Goal: Information Seeking & Learning: Learn about a topic

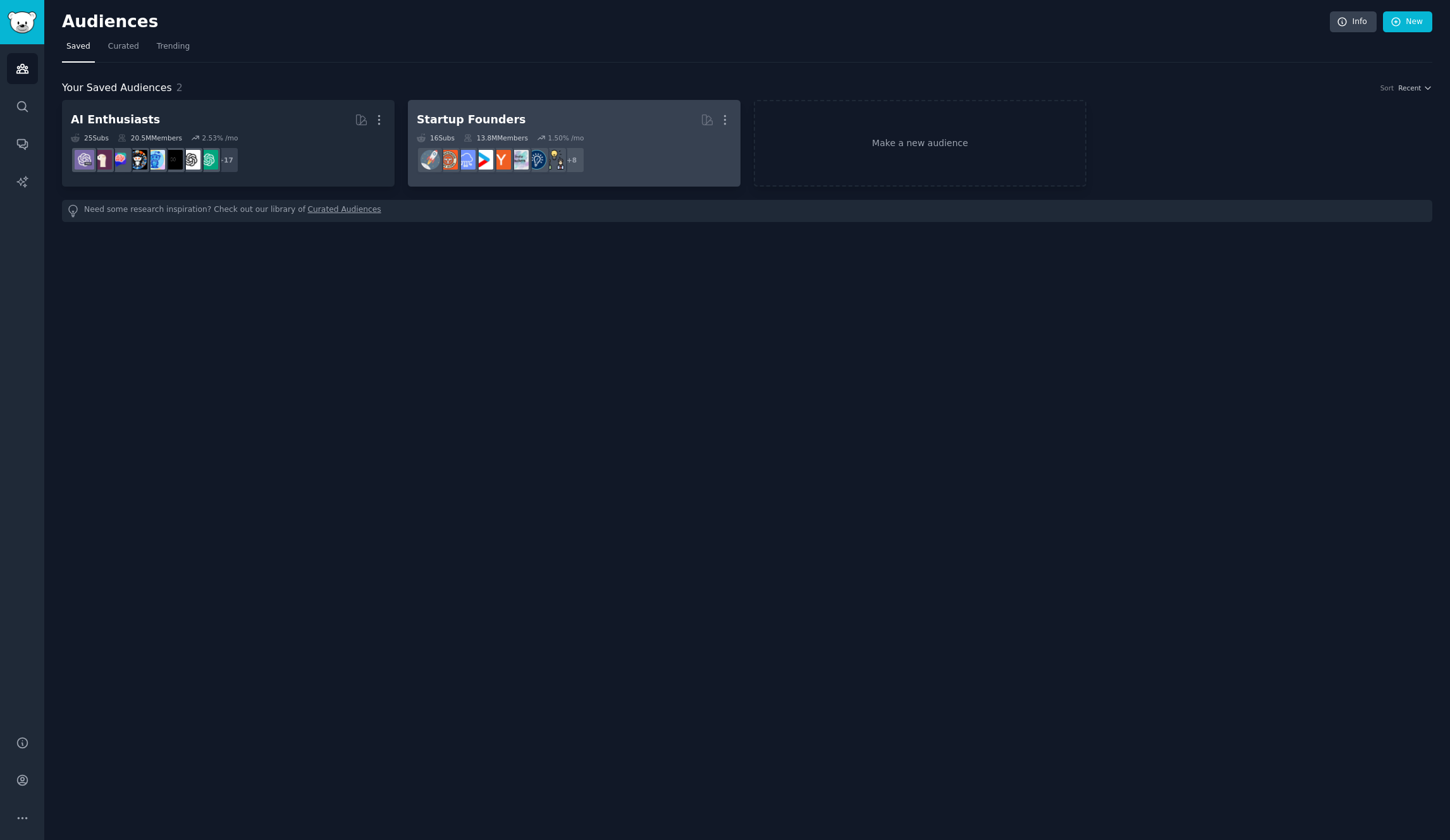
click at [632, 124] on h2 "Startup Founders More" at bounding box center [574, 120] width 315 height 22
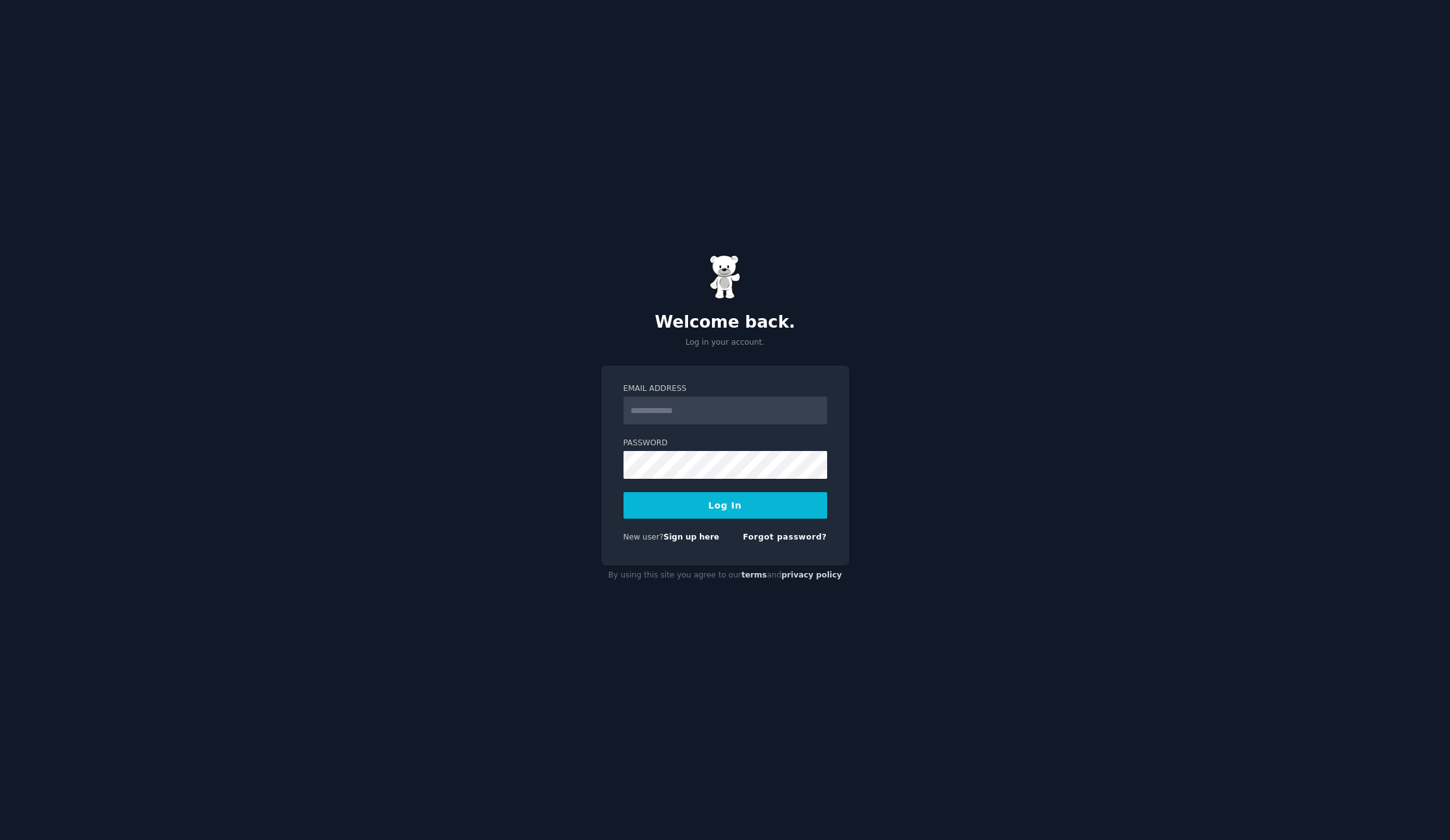
click at [729, 408] on input "Email Address" at bounding box center [725, 410] width 203 height 28
click at [1058, 360] on div "Welcome back. Log in your account. Email Address Password Log In New user? Sign…" at bounding box center [725, 420] width 1450 height 840
click at [1096, 332] on div "Welcome back. Log in your account. Email Address Password Log In New user? Sign…" at bounding box center [725, 420] width 1450 height 840
click at [694, 539] on link "Sign up here" at bounding box center [691, 537] width 55 height 9
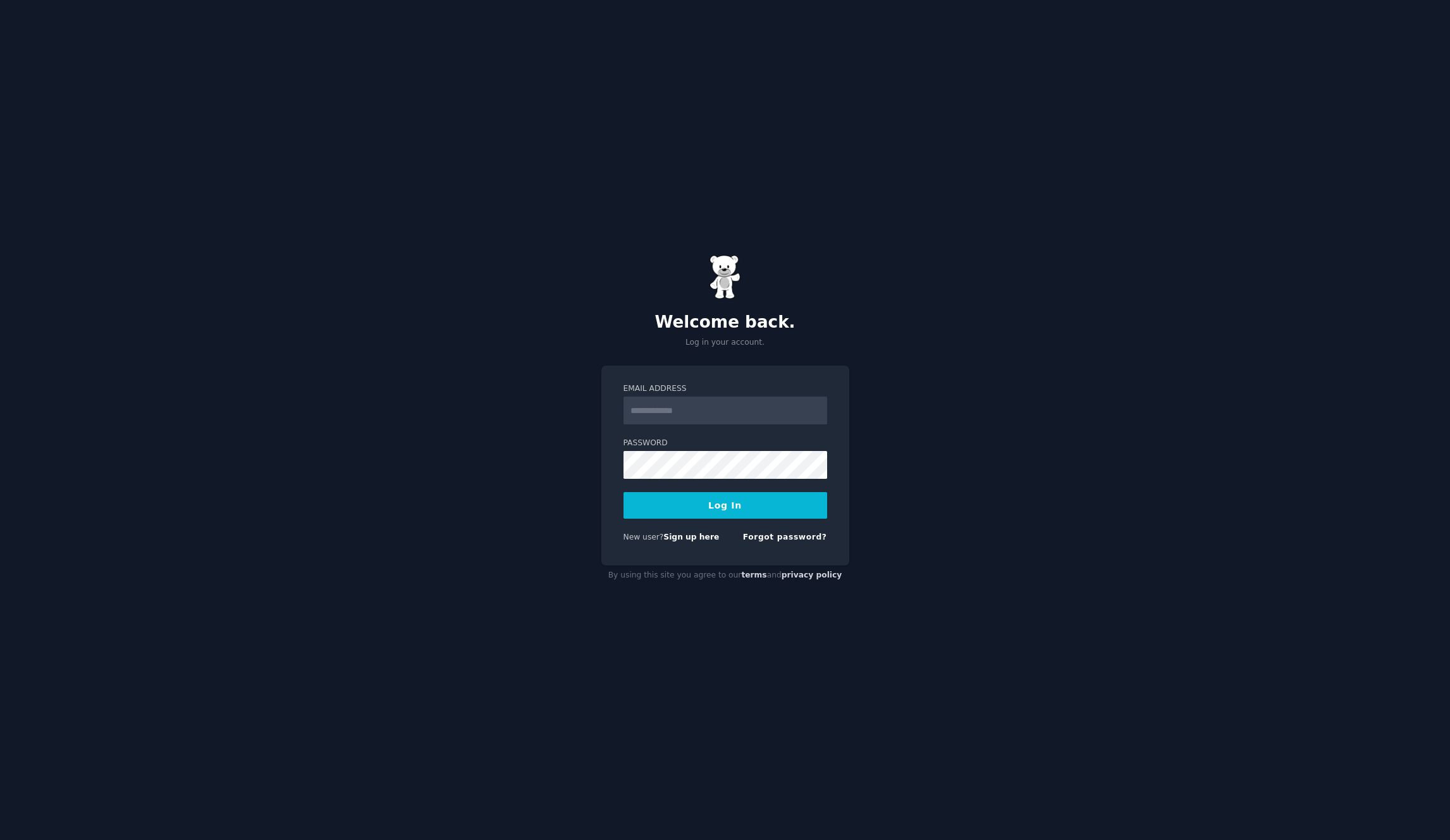
click at [679, 410] on input "Email Address" at bounding box center [725, 410] width 203 height 28
click at [311, 389] on div "Welcome back. Log in your account. Email Address Password Log In New user? Sign…" at bounding box center [725, 420] width 1450 height 840
type input "**********"
click at [692, 447] on label "Password" at bounding box center [725, 443] width 203 height 11
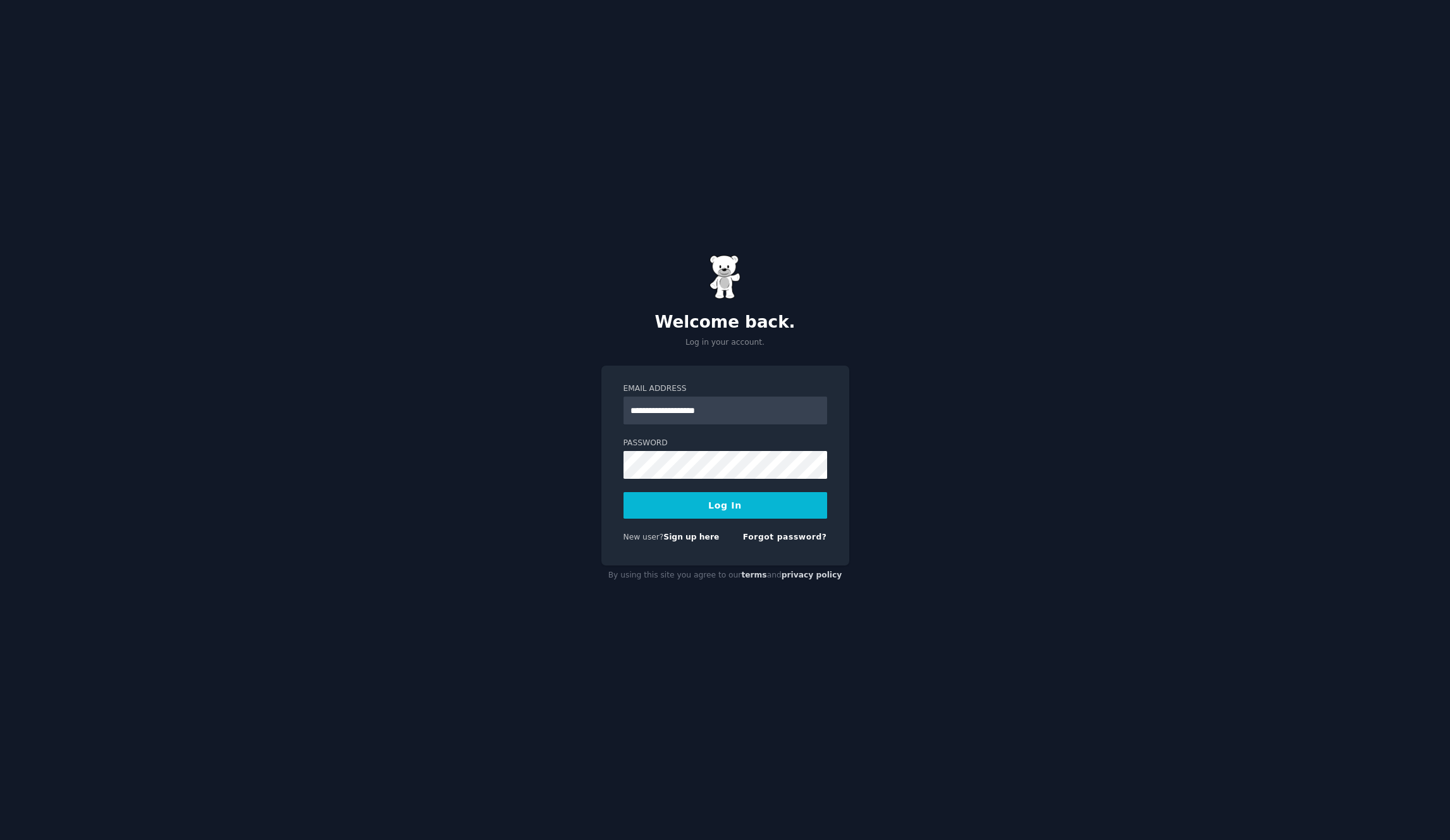
click at [694, 504] on button "Log In" at bounding box center [725, 505] width 203 height 27
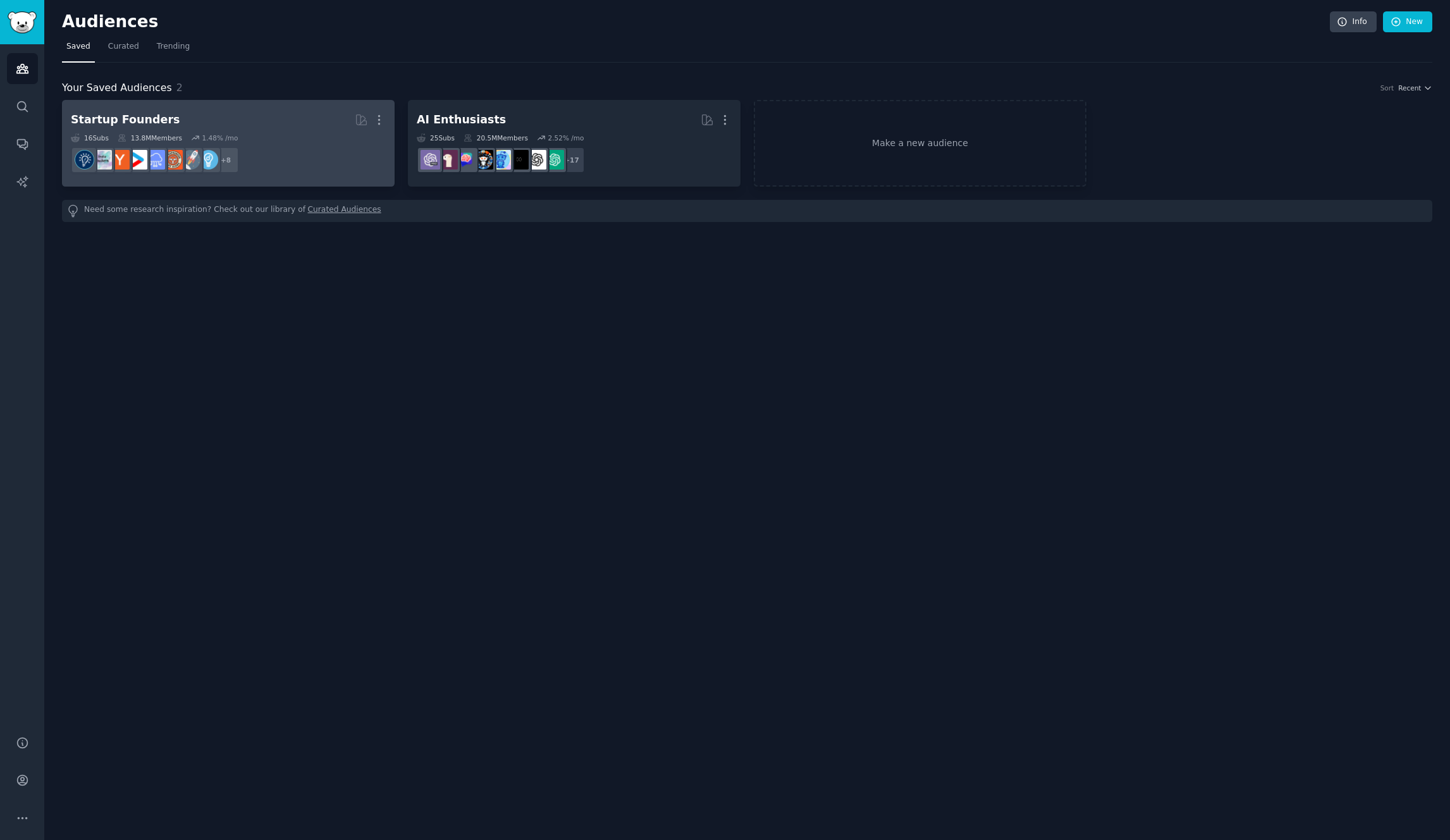
click at [279, 142] on dd "+ 8" at bounding box center [228, 159] width 315 height 35
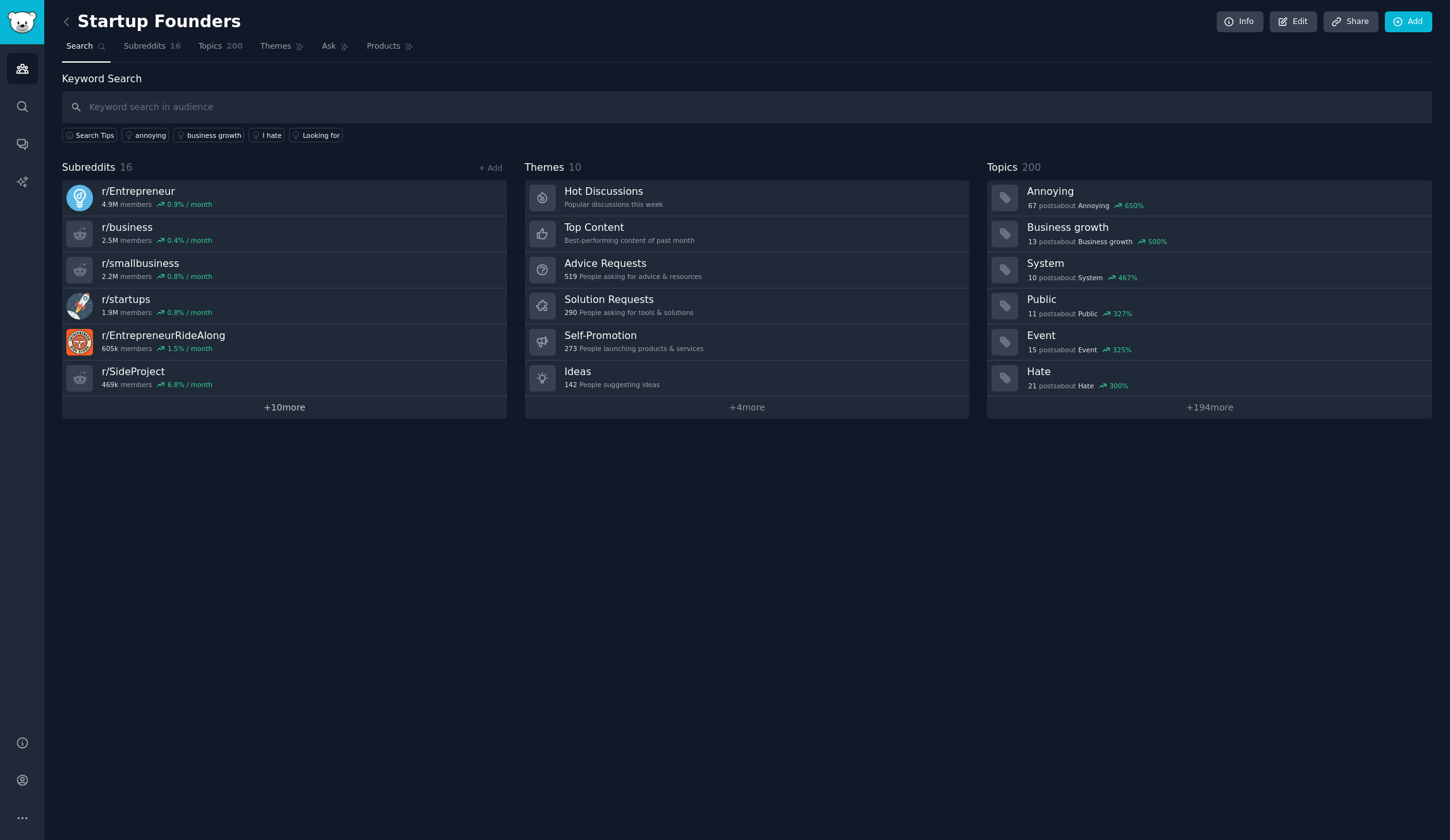
click at [278, 413] on link "+ 10 more" at bounding box center [285, 408] width 445 height 22
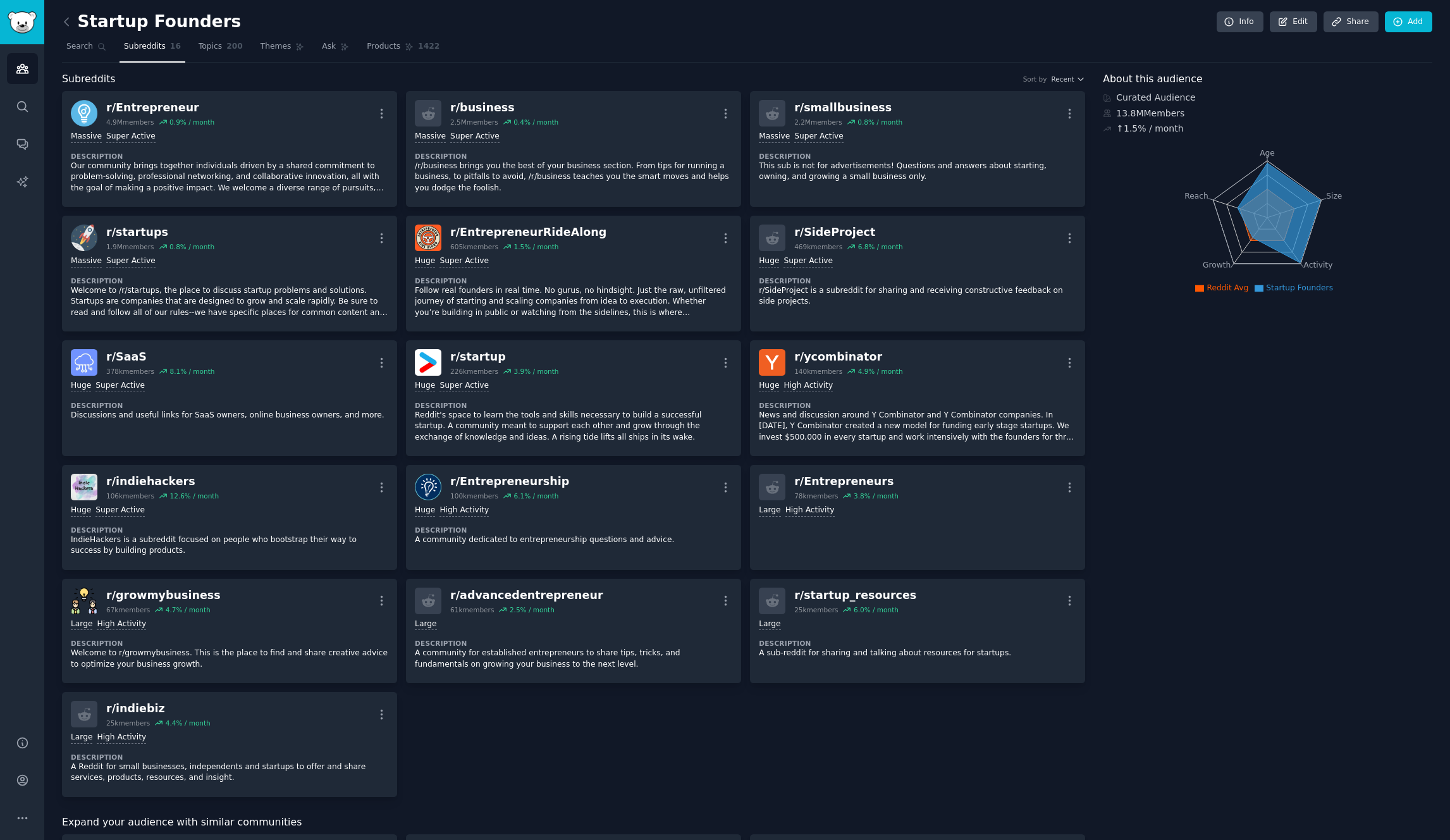
click at [1156, 481] on div "About this audience Curated Audience 13.8M Members ↑ 1.5 % / month Age Size Act…" at bounding box center [1268, 750] width 330 height 1356
click at [1192, 421] on div "About this audience Curated Audience 13.8M Members ↑ 1.5 % / month Age Size Act…" at bounding box center [1268, 750] width 330 height 1356
